Goal: Task Accomplishment & Management: Use online tool/utility

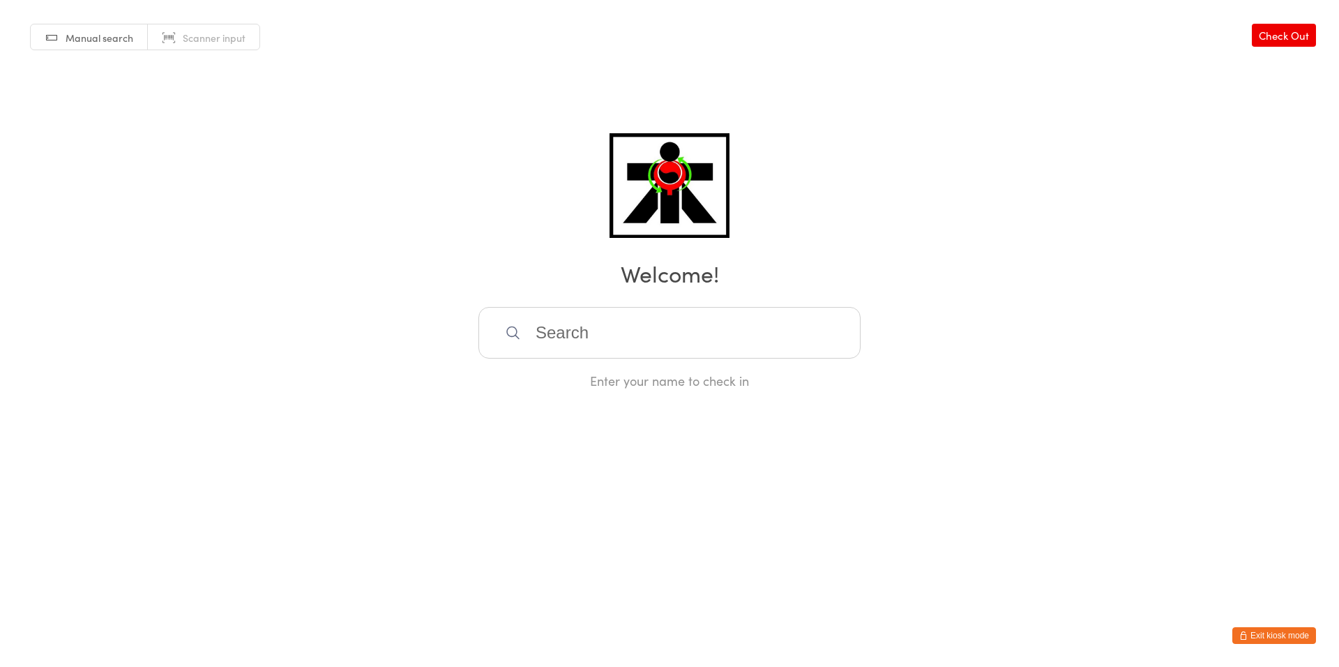
click at [552, 364] on div "Enter your name to check in" at bounding box center [669, 348] width 382 height 82
click at [574, 336] on input "search" at bounding box center [669, 333] width 382 height 52
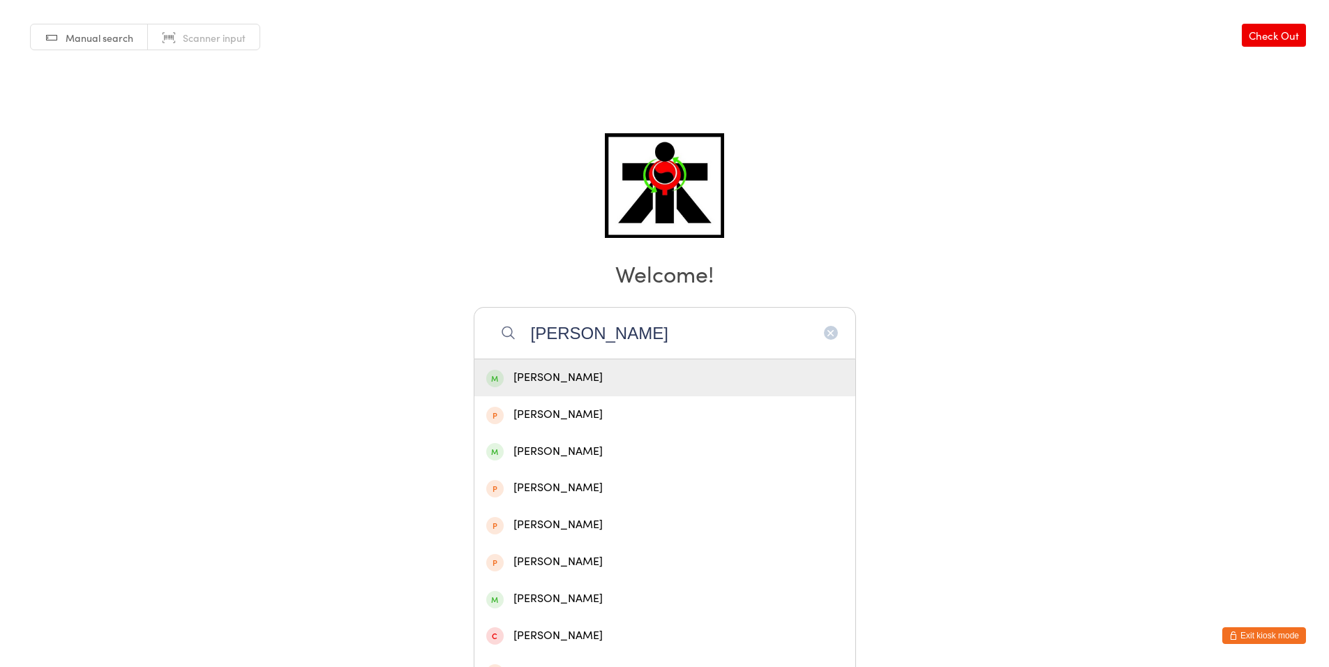
type input "[PERSON_NAME]"
click at [547, 372] on div "[PERSON_NAME]" at bounding box center [664, 377] width 357 height 19
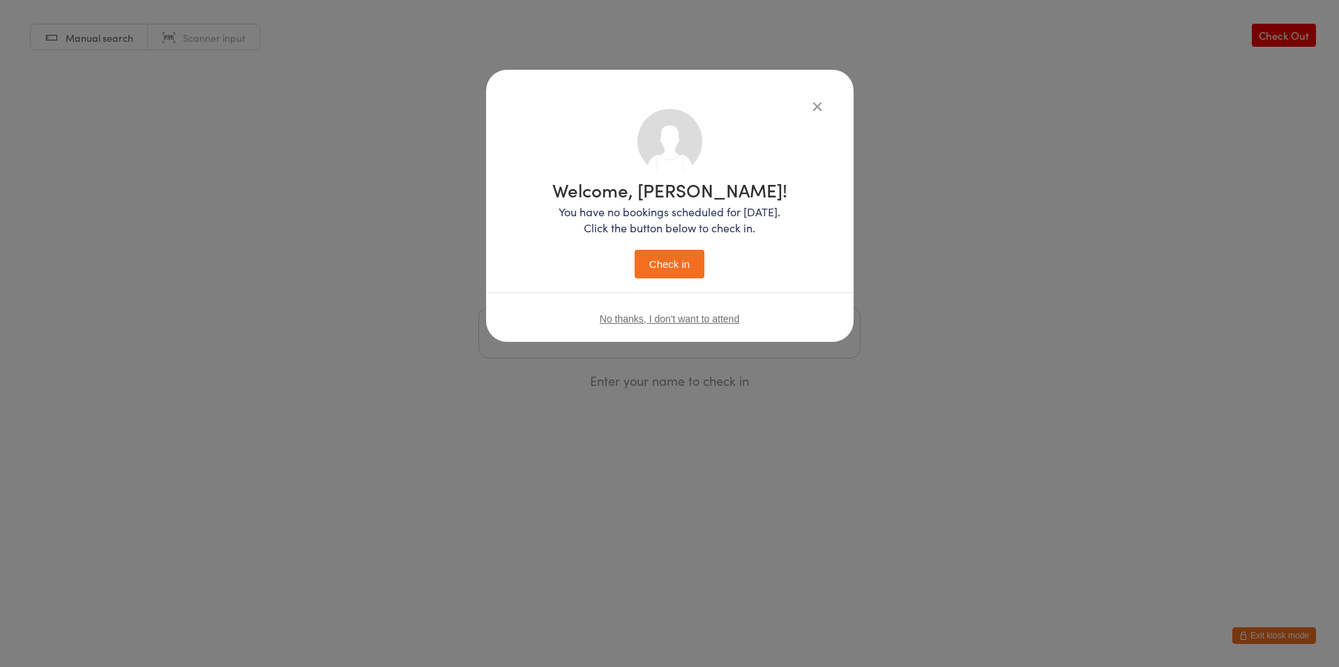
click at [667, 257] on button "Check in" at bounding box center [670, 264] width 70 height 29
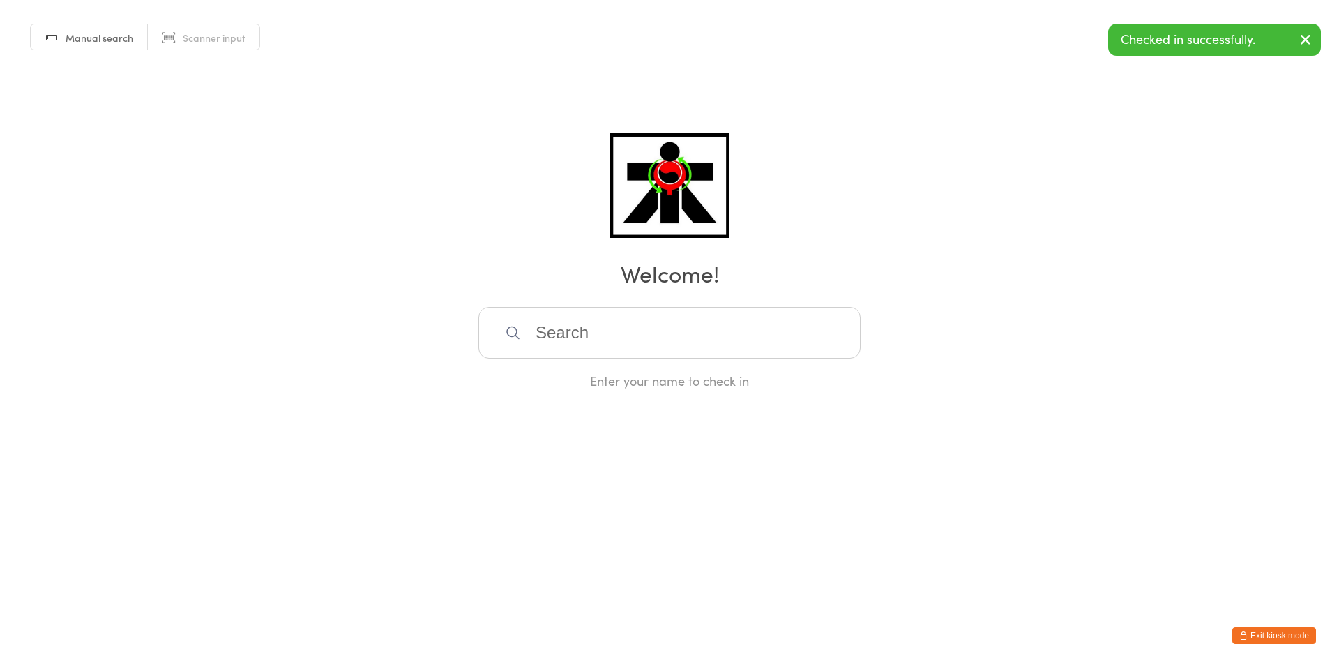
click at [479, 287] on h2 "Welcome!" at bounding box center [669, 272] width 1311 height 31
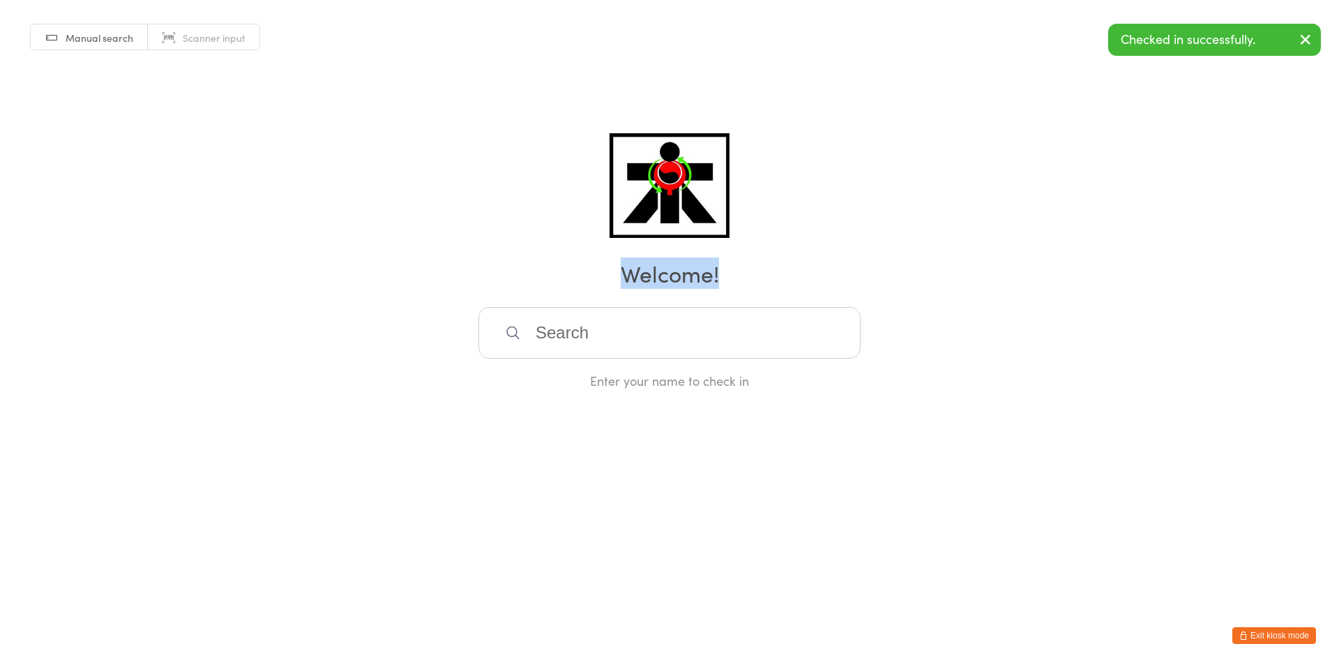
click at [479, 287] on h2 "Welcome!" at bounding box center [669, 272] width 1311 height 31
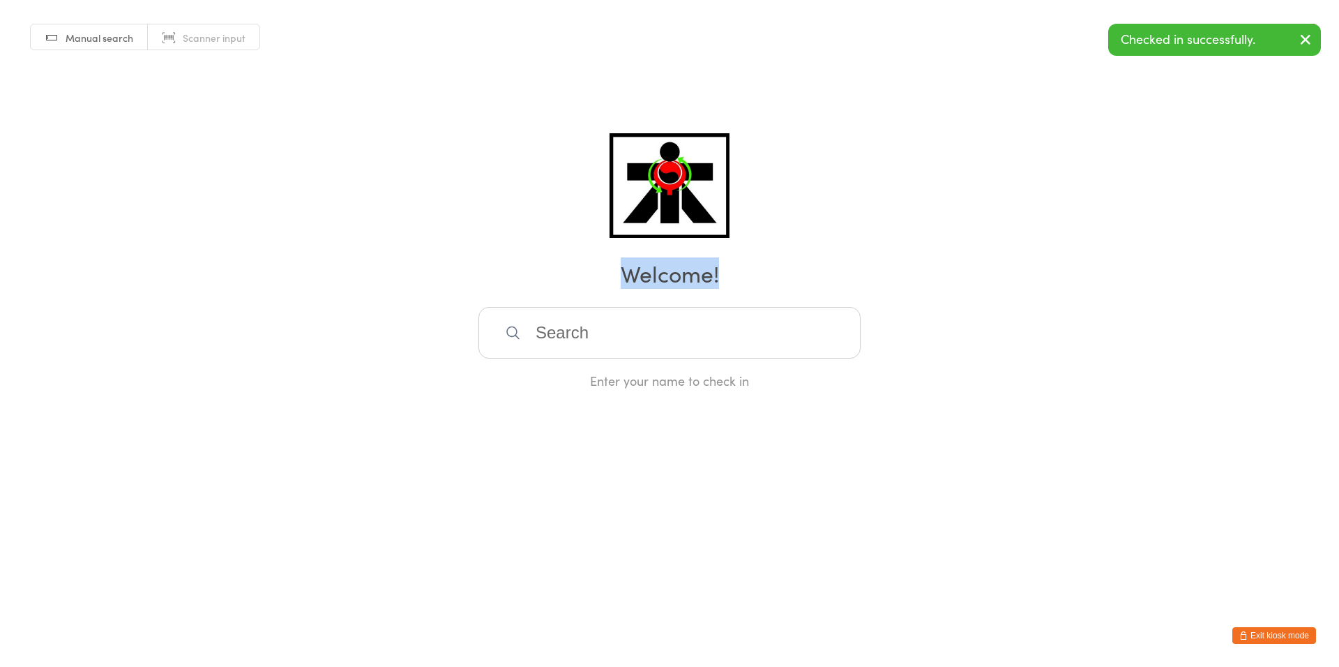
click at [479, 287] on h2 "Welcome!" at bounding box center [669, 272] width 1311 height 31
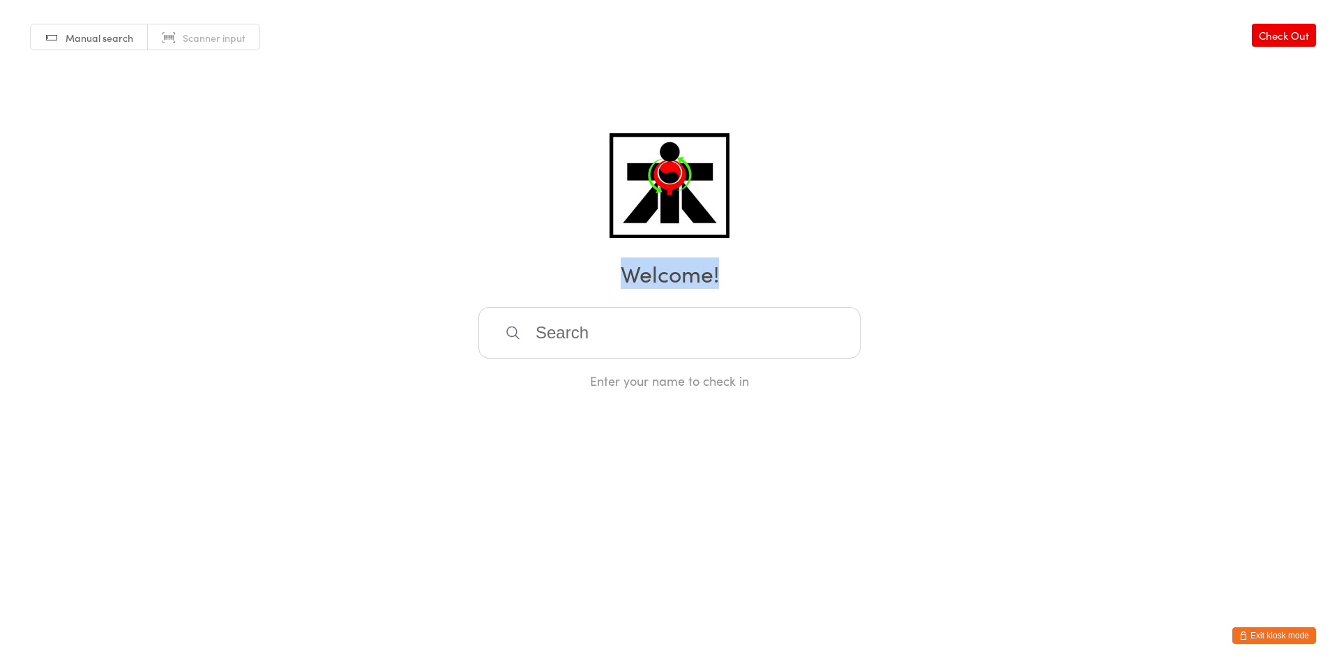
click at [479, 287] on h2 "Welcome!" at bounding box center [669, 272] width 1311 height 31
click at [266, 112] on div "Manual search Scanner input Check Out Welcome! Enter your name to check in" at bounding box center [669, 194] width 1339 height 389
click at [285, 144] on div "Manual search Scanner input Check Out Welcome! Enter your name to check in" at bounding box center [669, 194] width 1339 height 389
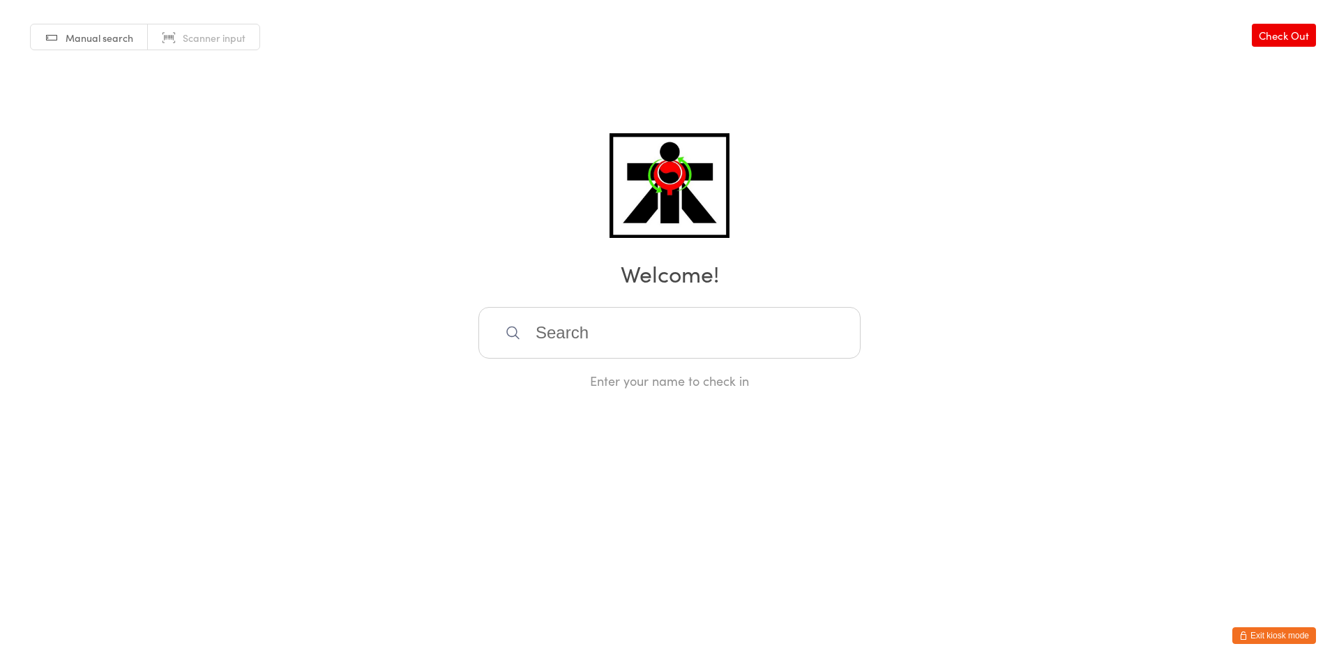
click at [294, 149] on div "Manual search Scanner input Check Out Welcome! Enter your name to check in" at bounding box center [669, 194] width 1339 height 389
click at [295, 149] on div "Manual search Scanner input Check Out Welcome! Enter your name to check in" at bounding box center [669, 194] width 1339 height 389
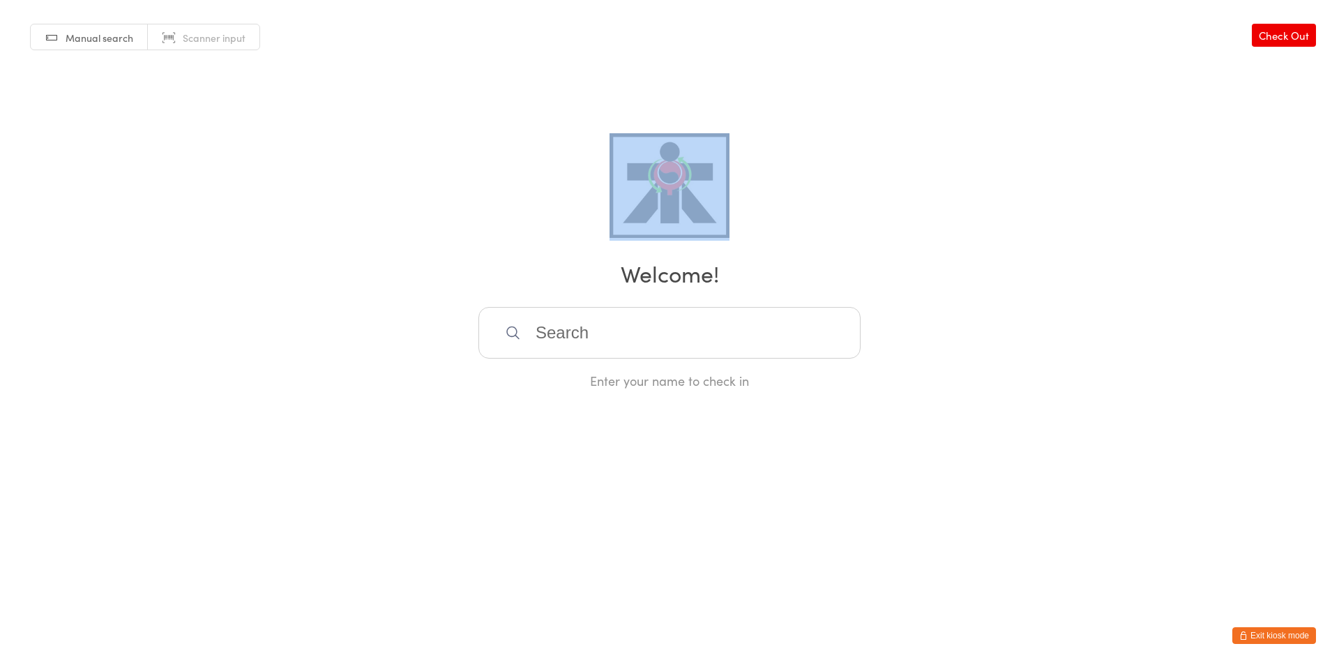
drag, startPoint x: 295, startPoint y: 149, endPoint x: 245, endPoint y: 236, distance: 100.6
click at [271, 170] on div "Manual search Scanner input Check Out Welcome! Enter your name to check in" at bounding box center [669, 194] width 1339 height 389
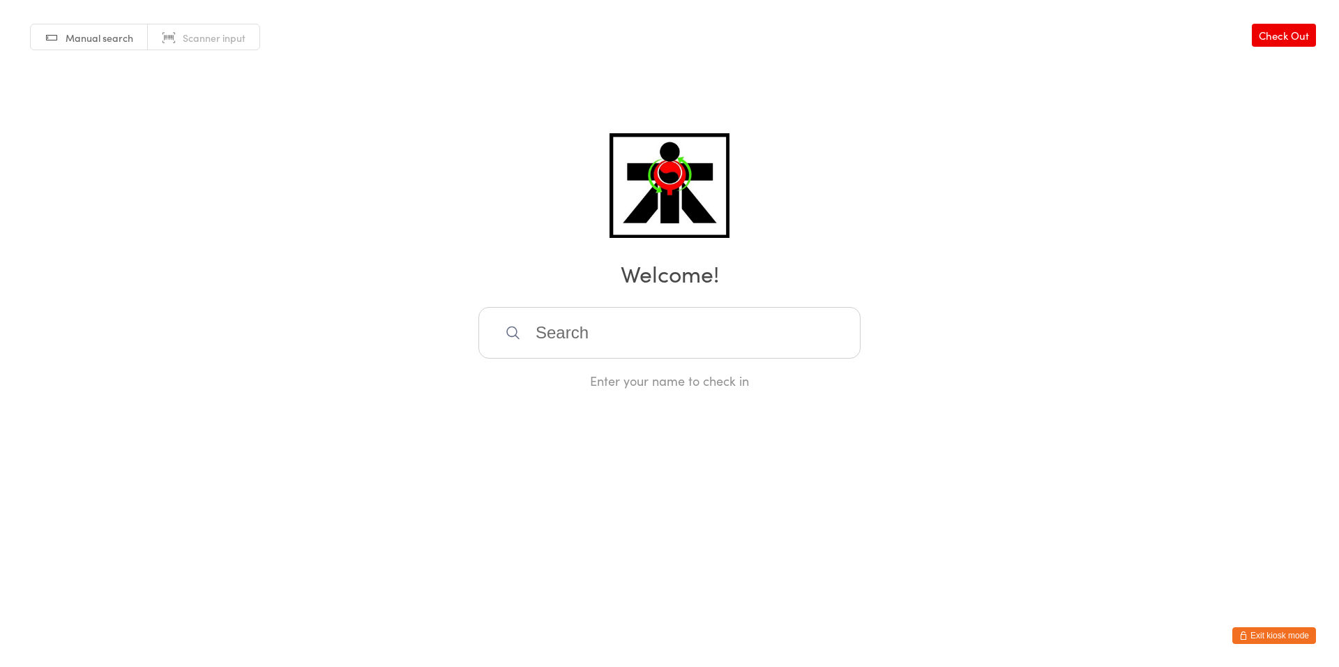
click at [176, 367] on div "Manual search Scanner input Check Out Welcome! Enter your name to check in" at bounding box center [669, 194] width 1339 height 389
click at [233, 333] on div "Manual search Scanner input Check Out Welcome! Enter your name to check in" at bounding box center [669, 194] width 1339 height 389
click at [226, 340] on div "Manual search Scanner input Check Out Welcome! Enter your name to check in" at bounding box center [669, 194] width 1339 height 389
click at [267, 345] on div "Manual search Scanner input Check Out Welcome! Enter your name to check in" at bounding box center [669, 194] width 1339 height 389
click at [269, 339] on div "Manual search Scanner input Check Out Welcome! Enter your name to check in" at bounding box center [669, 194] width 1339 height 389
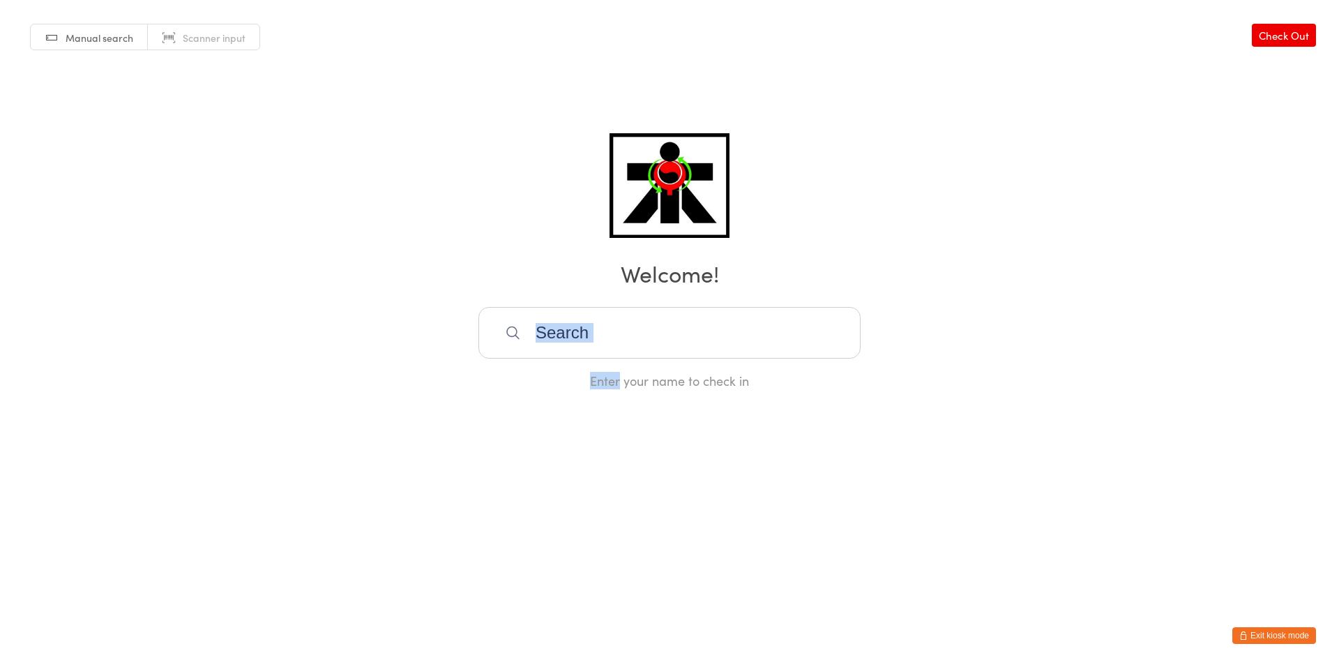
click at [269, 339] on div "Manual search Scanner input Check Out Welcome! Enter your name to check in" at bounding box center [669, 194] width 1339 height 389
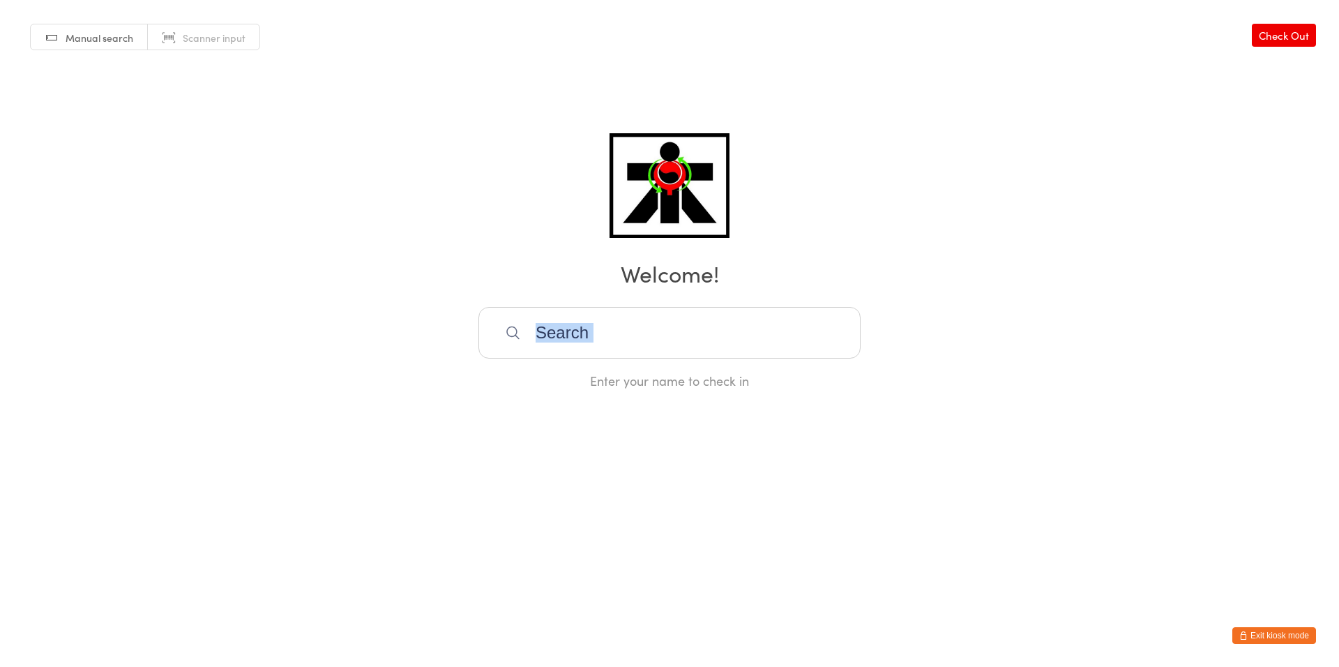
click at [52, 352] on div "Manual search Scanner input Check Out Welcome! Enter your name to check in" at bounding box center [669, 194] width 1339 height 389
copy div
click at [648, 329] on input "search" at bounding box center [669, 333] width 382 height 52
type input "wild"
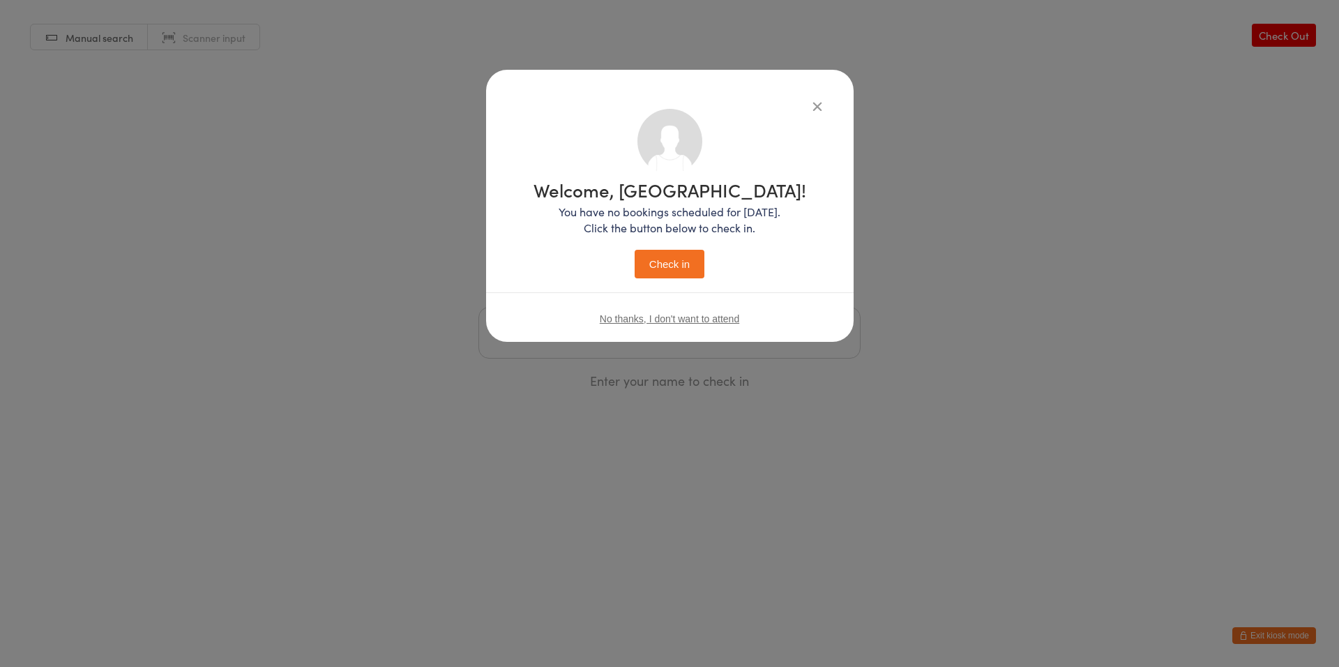
click at [635, 250] on button "Check in" at bounding box center [670, 264] width 70 height 29
